Goal: Information Seeking & Learning: Learn about a topic

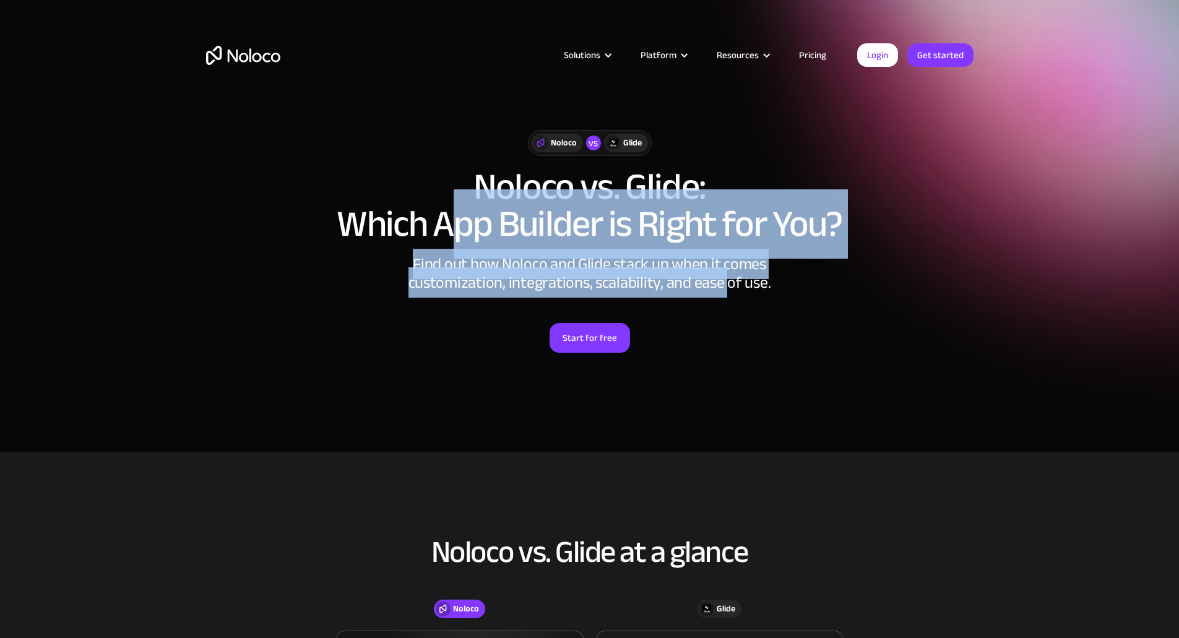
drag, startPoint x: 0, startPoint y: 0, endPoint x: 739, endPoint y: 286, distance: 792.7
click at [739, 286] on div "Noloco vs Glide Noloco vs. Glide: Which App Builder is Right for You? Find out …" at bounding box center [590, 241] width 792 height 297
click at [739, 286] on div "Find out how Noloco and Glide stack up when it comes customization, integration…" at bounding box center [589, 273] width 371 height 37
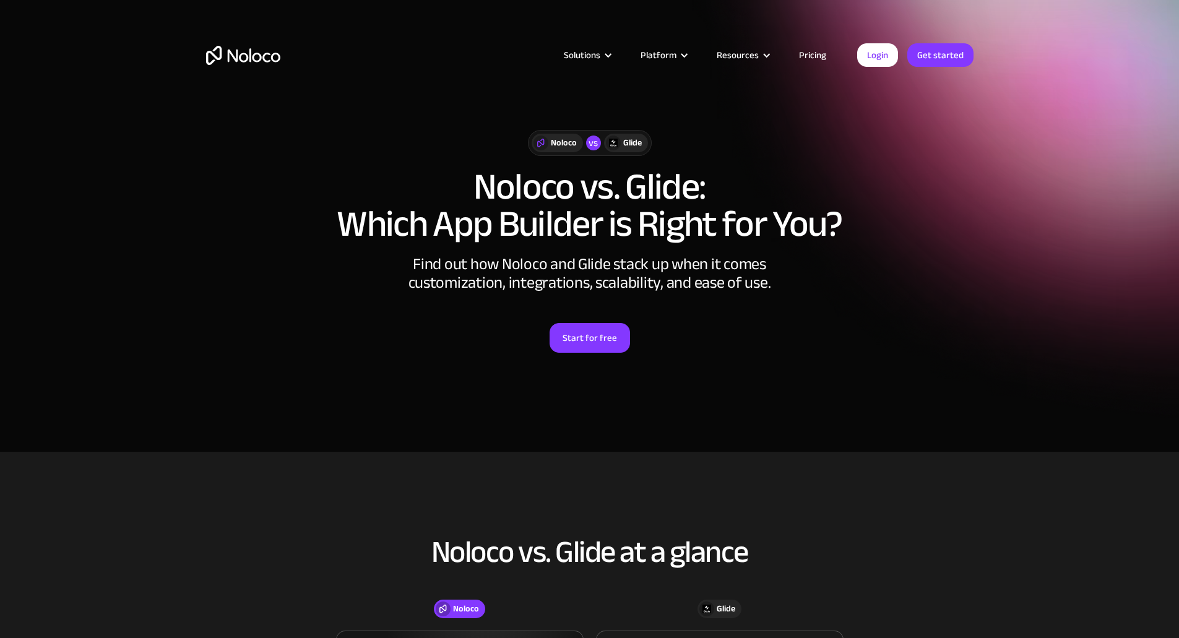
click at [815, 51] on link "Pricing" at bounding box center [812, 55] width 58 height 16
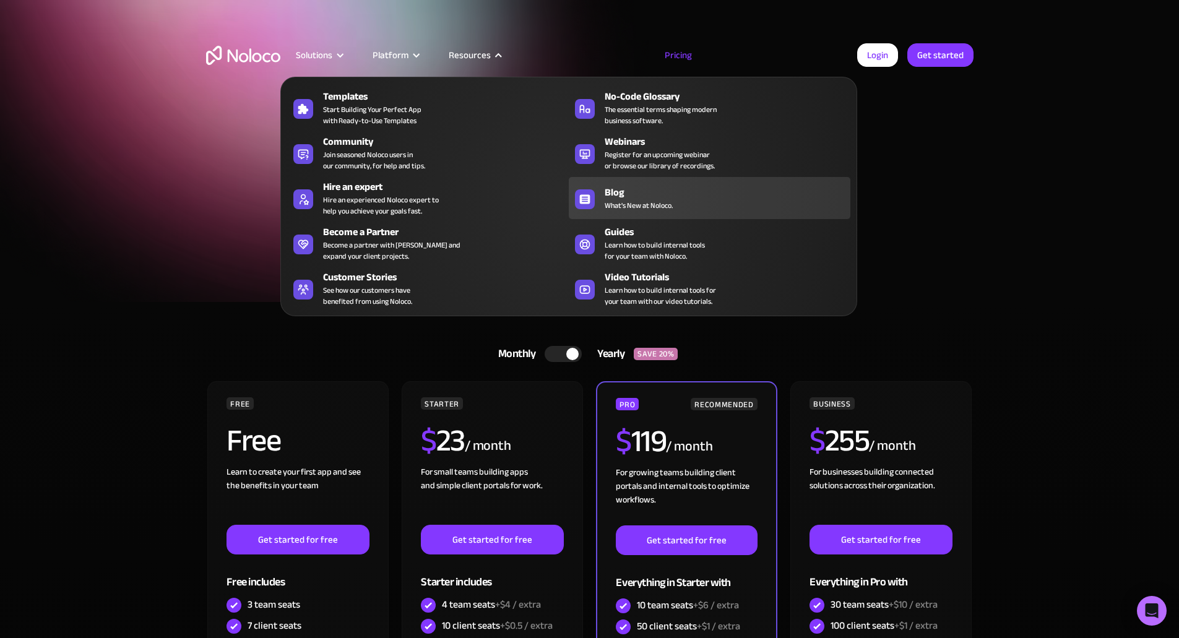
click at [817, 191] on div "Blog" at bounding box center [729, 192] width 251 height 15
